Goal: Information Seeking & Learning: Learn about a topic

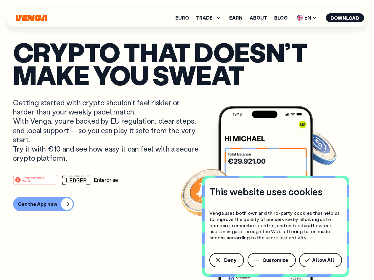
click at [146, 99] on p "Getting started with crypto shouldn’t feel riskier or harder than your weekly p…" at bounding box center [106, 130] width 187 height 65
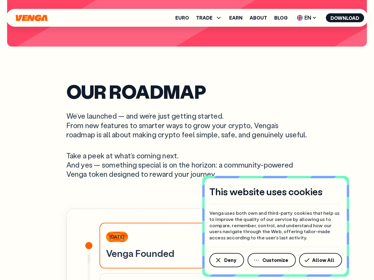
scroll to position [2706, 0]
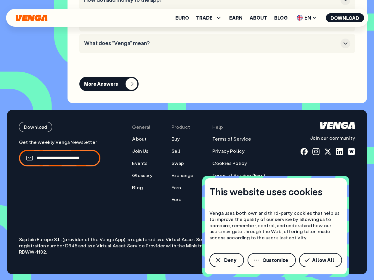
click at [59, 145] on p "Get the weekly Venga Newsletter" at bounding box center [60, 142] width 82 height 6
copy p "Venga"
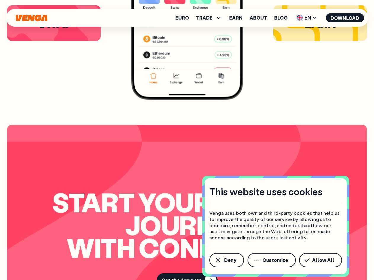
click at [322, 259] on span "Allow All" at bounding box center [323, 260] width 22 height 5
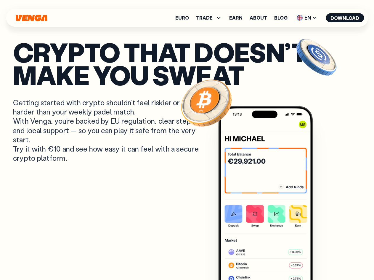
scroll to position [0, 0]
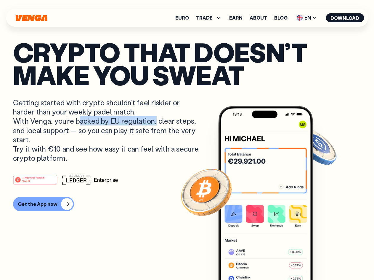
copy p "backed by EU regulation"
drag, startPoint x: 76, startPoint y: 119, endPoint x: 154, endPoint y: 121, distance: 77.7
click at [154, 121] on p "Getting started with crypto shouldn’t feel riskier or harder than your weekly p…" at bounding box center [106, 130] width 187 height 65
click at [99, 149] on p "Getting started with crypto shouldn’t feel riskier or harder than your weekly p…" at bounding box center [106, 130] width 187 height 65
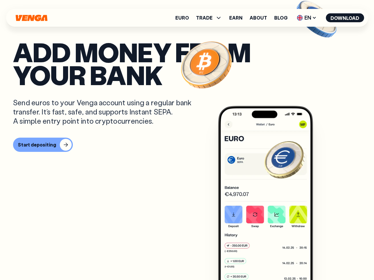
scroll to position [119, 0]
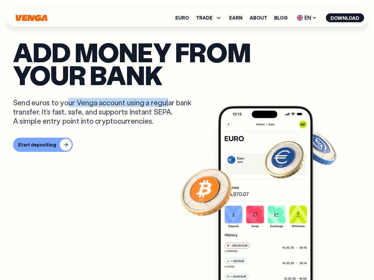
drag, startPoint x: 76, startPoint y: 102, endPoint x: 168, endPoint y: 103, distance: 91.6
click at [168, 103] on p "Send euros to your Venga account using a regular bank transfer. It’s fast, safe…" at bounding box center [106, 112] width 187 height 28
click at [110, 107] on p "Send euros to your Venga account using a regular bank transfer. It’s fast, safe…" at bounding box center [106, 112] width 187 height 28
drag, startPoint x: 42, startPoint y: 109, endPoint x: 78, endPoint y: 101, distance: 37.0
click at [78, 101] on p "Send euros to your Venga account using a regular bank transfer. It’s fast, safe…" at bounding box center [106, 112] width 187 height 28
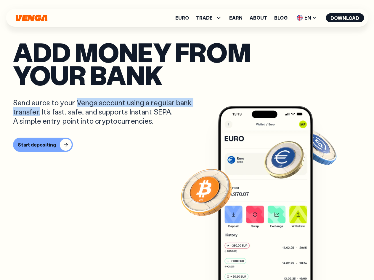
copy p "Venga account using a regular bank transfer."
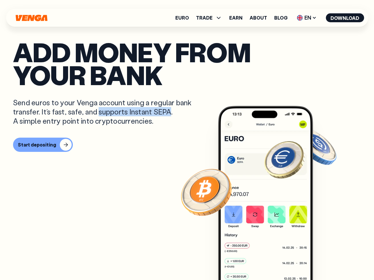
copy p "supports Instant SEPA"
drag, startPoint x: 98, startPoint y: 114, endPoint x: 170, endPoint y: 114, distance: 72.0
click at [171, 114] on p "Send euros to your Venga account using a regular bank transfer. It’s fast, safe…" at bounding box center [106, 112] width 187 height 28
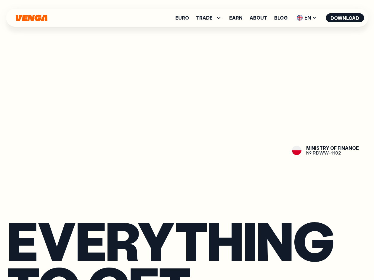
scroll to position [889, 0]
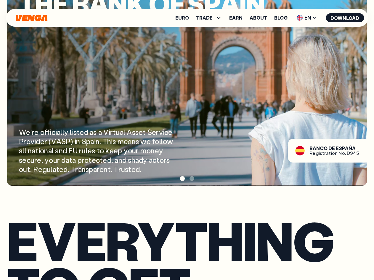
click at [72, 143] on div "W e ’ r e o f f i c i a l l y l i s t e d a s a V i r t u a l A s s e t S e r v…" at bounding box center [97, 150] width 157 height 46
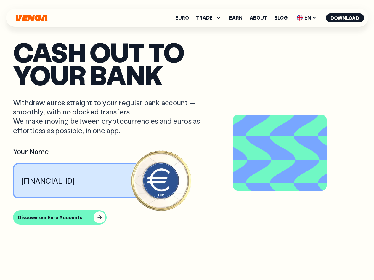
scroll to position [2706, 0]
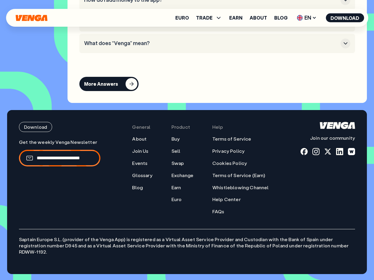
click at [189, 244] on p "Saptain Europe S.L. (provider of the Venga App) is registered as a Virtual Asse…" at bounding box center [187, 242] width 336 height 26
copy p "Virtual Asset Service Provider"
drag, startPoint x: 161, startPoint y: 245, endPoint x: 227, endPoint y: 242, distance: 66.5
click at [227, 242] on p "Saptain Europe S.L. (provider of the Venga App) is registered as a Virtual Asse…" at bounding box center [187, 242] width 336 height 26
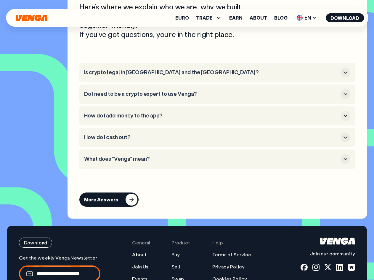
scroll to position [2588, 0]
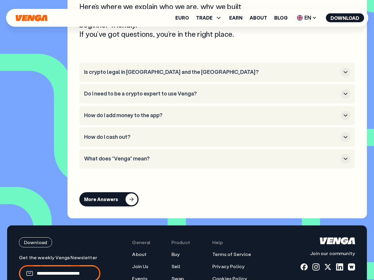
click at [209, 75] on h3 "Is crypto legal in [GEOGRAPHIC_DATA] and the [GEOGRAPHIC_DATA]?" at bounding box center [211, 72] width 254 height 7
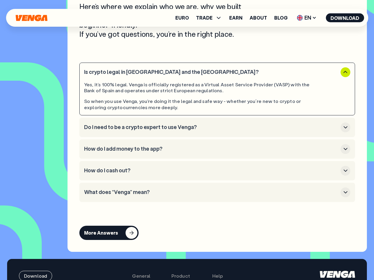
click at [210, 130] on h3 "Do I need to be a crypto expert to use Venga?" at bounding box center [211, 127] width 254 height 7
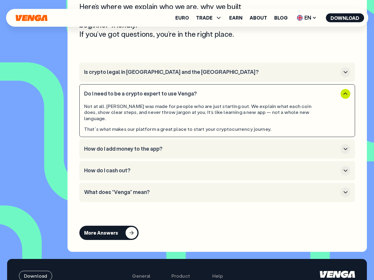
click at [200, 152] on h3 "How do I add money to the app?" at bounding box center [211, 149] width 254 height 7
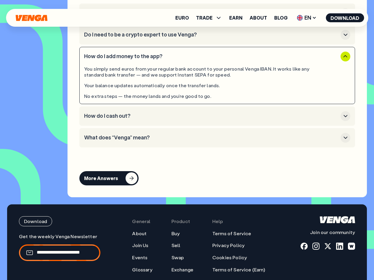
click at [190, 119] on h3 "How do I cash out?" at bounding box center [211, 116] width 254 height 7
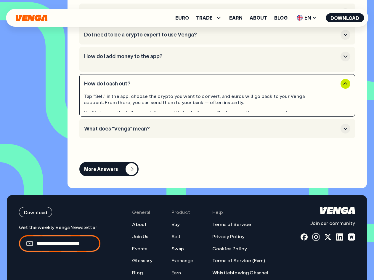
scroll to position [2647, 0]
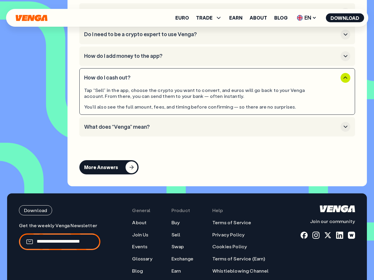
click at [188, 130] on h3 "What does “Venga” mean?" at bounding box center [211, 127] width 254 height 7
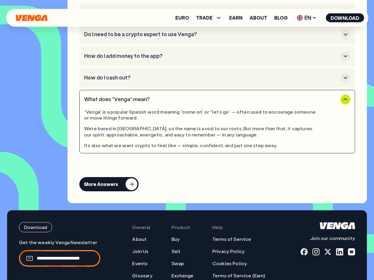
drag, startPoint x: 189, startPoint y: 125, endPoint x: 177, endPoint y: 127, distance: 12.0
click at [177, 121] on div "“Venga” is a popular Spanish word meaning “come on” or “let’s go” — often used …" at bounding box center [200, 115] width 233 height 12
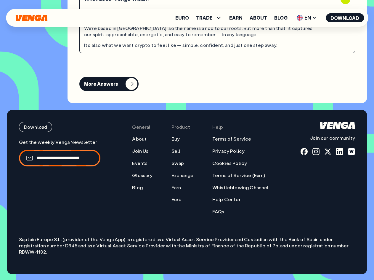
scroll to position [2750, 0]
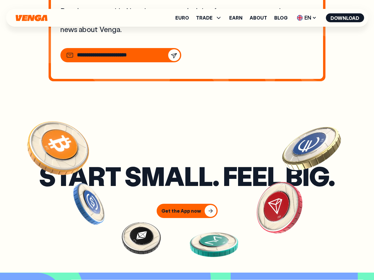
click at [259, 125] on section "Start small. Feel big. Get the App now" at bounding box center [187, 191] width 374 height 163
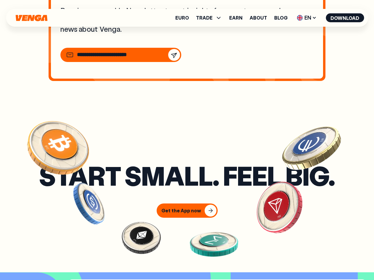
scroll to position [494, 0]
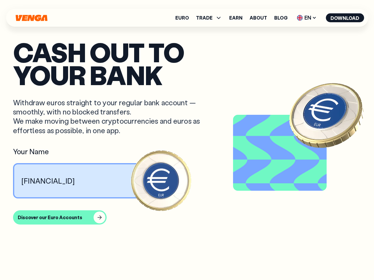
click at [177, 109] on p "Withdraw euros straight to your regular bank account — smoothly, with no blocke…" at bounding box center [106, 116] width 187 height 37
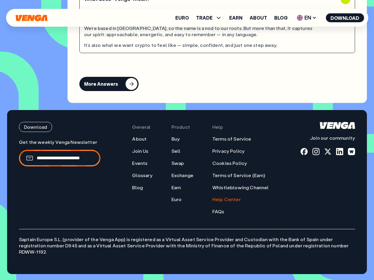
scroll to position [2750, 0]
drag, startPoint x: 155, startPoint y: 252, endPoint x: 225, endPoint y: 253, distance: 69.7
click at [216, 252] on p "Saptain Europe S.L. (provider of the Venga App) is registered as a Virtual Asse…" at bounding box center [187, 242] width 336 height 26
